Goal: Task Accomplishment & Management: Use online tool/utility

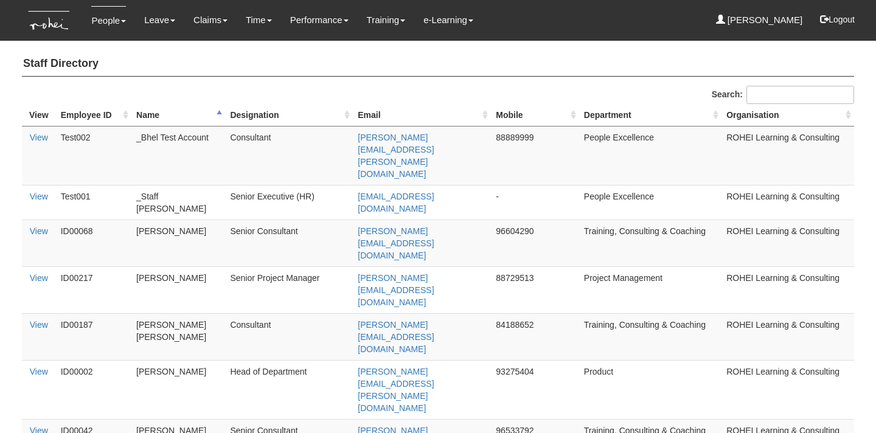
select select "50"
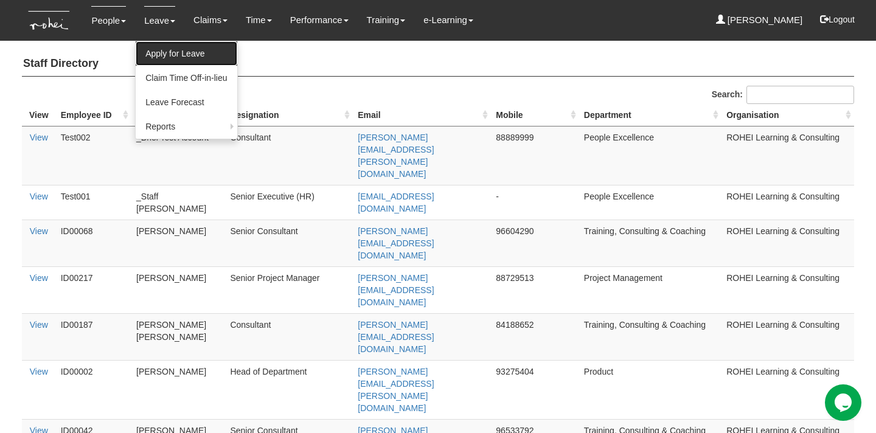
click at [164, 47] on link "Apply for Leave" at bounding box center [186, 53] width 101 height 24
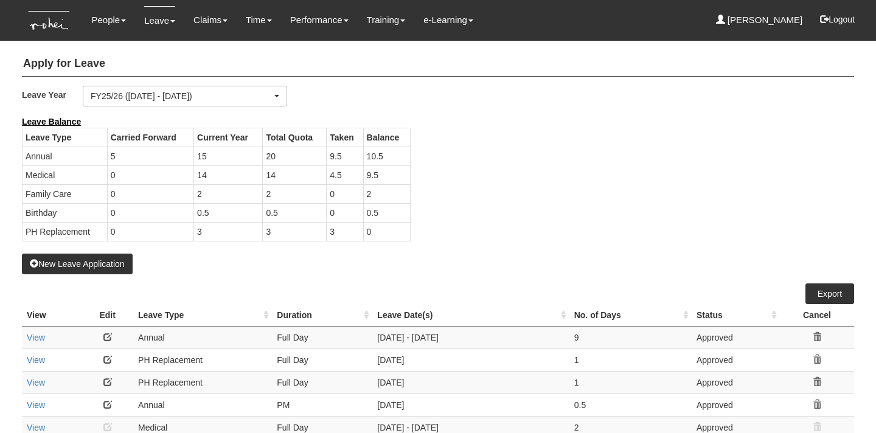
select select "50"
drag, startPoint x: 390, startPoint y: 173, endPoint x: 354, endPoint y: 172, distance: 36.5
click at [354, 172] on tr "Medical 0 14 14 4.5 9.5" at bounding box center [217, 175] width 388 height 19
click at [517, 183] on div "Leave Balance Leave Type Carried Forward Current Year Total Quota Taken Balance…" at bounding box center [429, 185] width 833 height 138
